Goal: Information Seeking & Learning: Learn about a topic

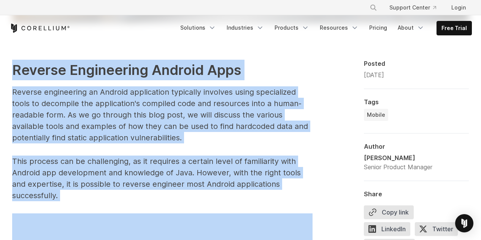
scroll to position [574, 0]
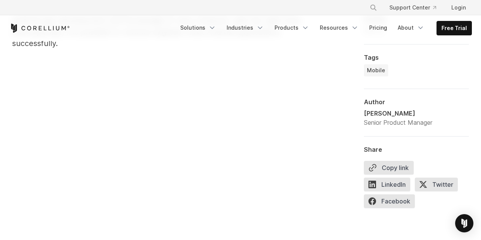
drag, startPoint x: 11, startPoint y: 70, endPoint x: 52, endPoint y: 37, distance: 53.0
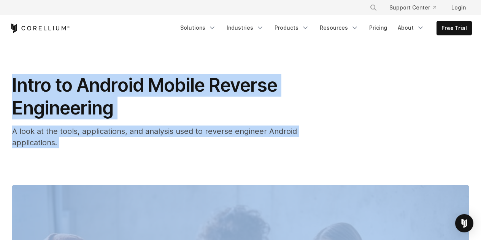
scroll to position [0, 0]
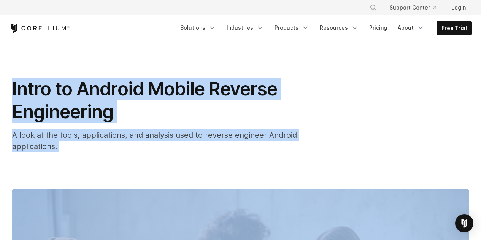
click at [109, 119] on span "Intro to Android Mobile Reverse Engineering" at bounding box center [144, 100] width 265 height 45
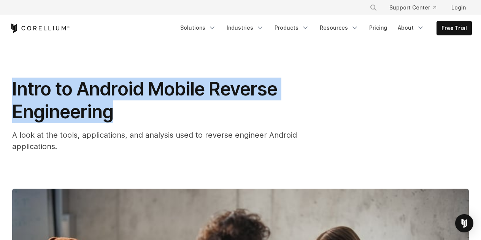
drag, startPoint x: 125, startPoint y: 112, endPoint x: 11, endPoint y: 81, distance: 117.8
copy span "Intro to Android Mobile Reverse Engineering"
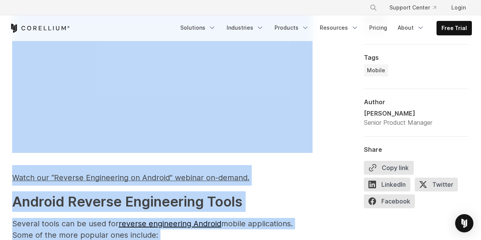
scroll to position [664, 0]
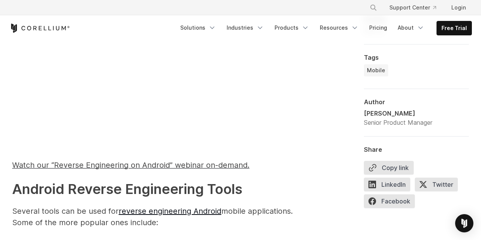
drag, startPoint x: 11, startPoint y: 115, endPoint x: 39, endPoint y: 128, distance: 31.3
copy span "Reverse Engineering Android Apps Reverse engineering an Android application typ…"
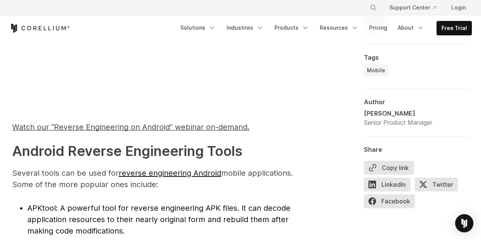
click at [164, 173] on p "Several tools can be used for reverse engineering Android mobile applications. …" at bounding box center [162, 178] width 300 height 23
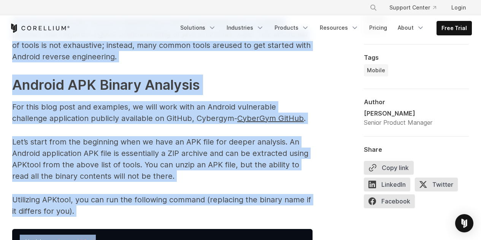
scroll to position [1086, 0]
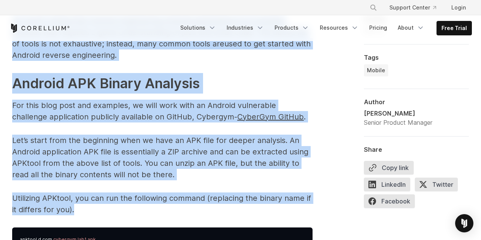
drag, startPoint x: 13, startPoint y: 137, endPoint x: 81, endPoint y: 198, distance: 91.5
copy span "Android Reverse Engineering Tools Several tools can be used for reverse enginee…"
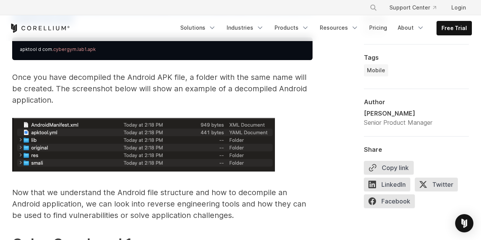
scroll to position [1238, 0]
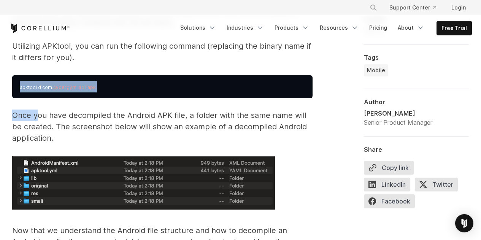
drag, startPoint x: 11, startPoint y: 60, endPoint x: 38, endPoint y: 108, distance: 55.7
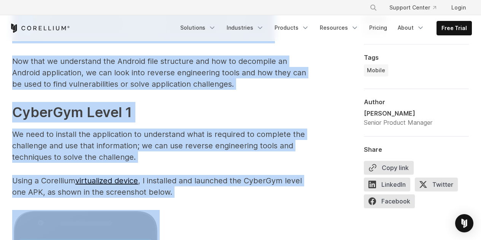
scroll to position [1413, 0]
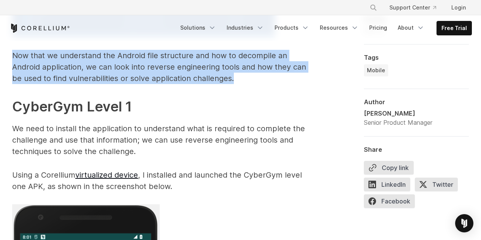
drag, startPoint x: 25, startPoint y: 119, endPoint x: 15, endPoint y: 89, distance: 31.5
copy span "Once you have decompiled the Android APK file, a folder with the same name will…"
